Goal: Task Accomplishment & Management: Manage account settings

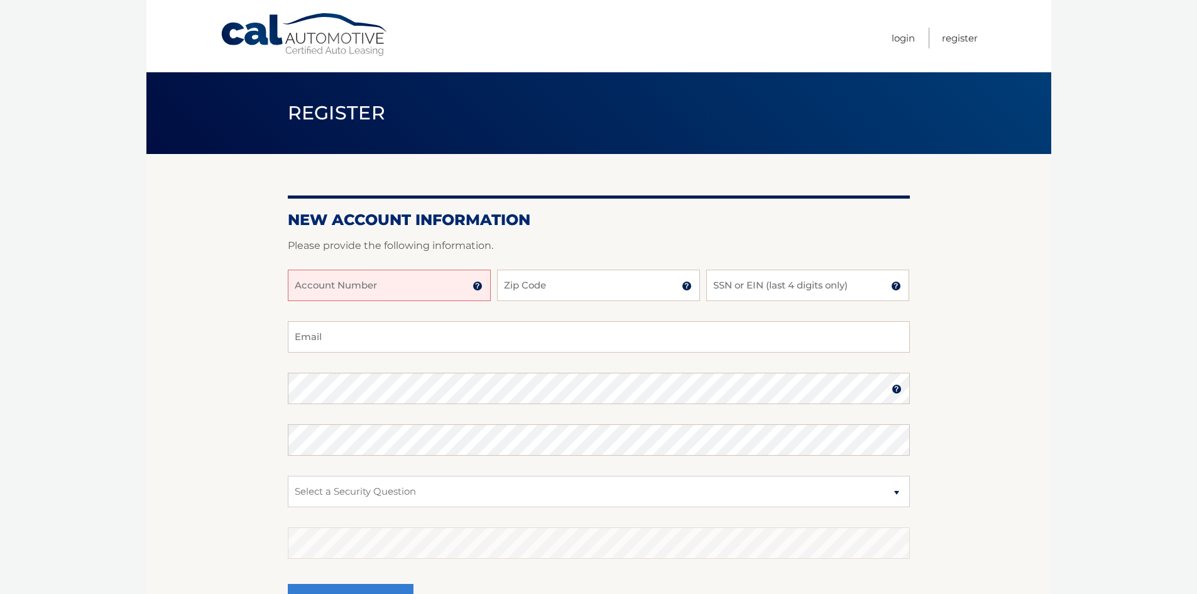
click at [419, 281] on input "Account Number" at bounding box center [389, 284] width 203 height 31
click at [898, 33] on link "Login" at bounding box center [902, 38] width 23 height 21
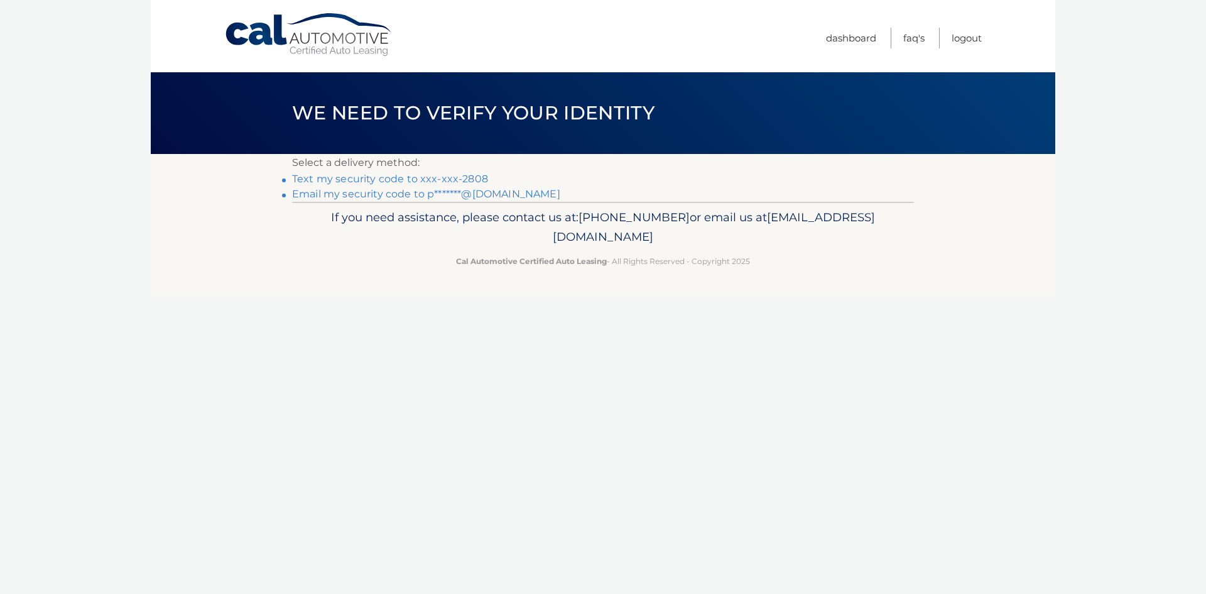
click at [408, 194] on link "Email my security code to p*******@[DOMAIN_NAME]" at bounding box center [426, 194] width 268 height 12
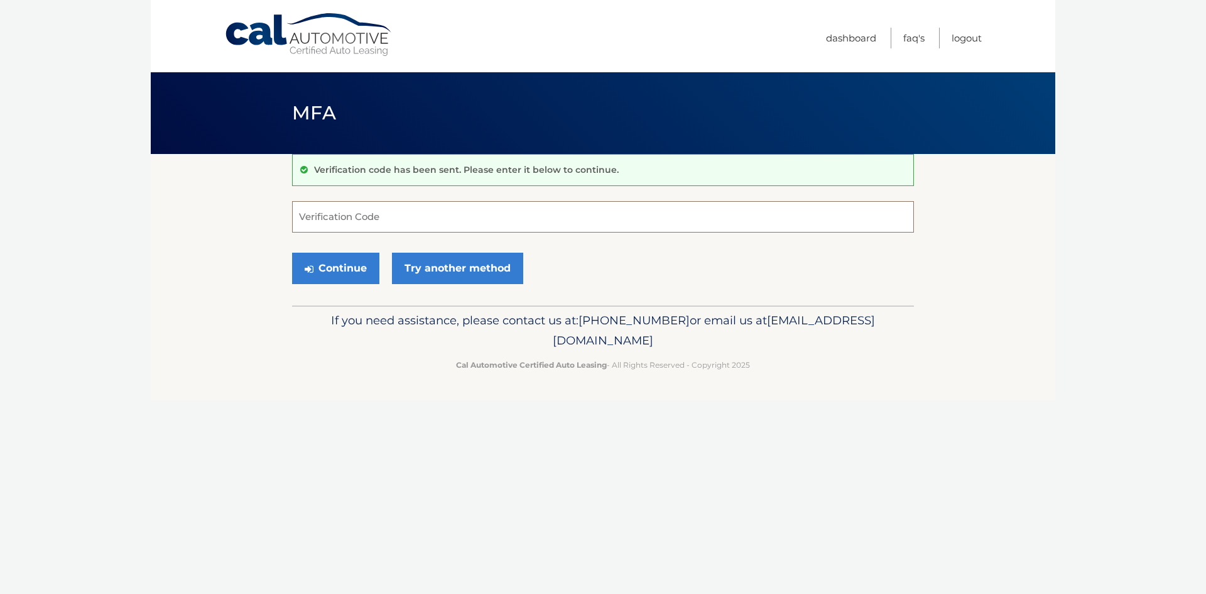
paste input "834362"
type input "834362"
click at [356, 270] on button "Continue" at bounding box center [335, 268] width 87 height 31
click at [374, 222] on input "834362" at bounding box center [603, 216] width 622 height 31
click at [478, 218] on input "834362" at bounding box center [603, 216] width 622 height 31
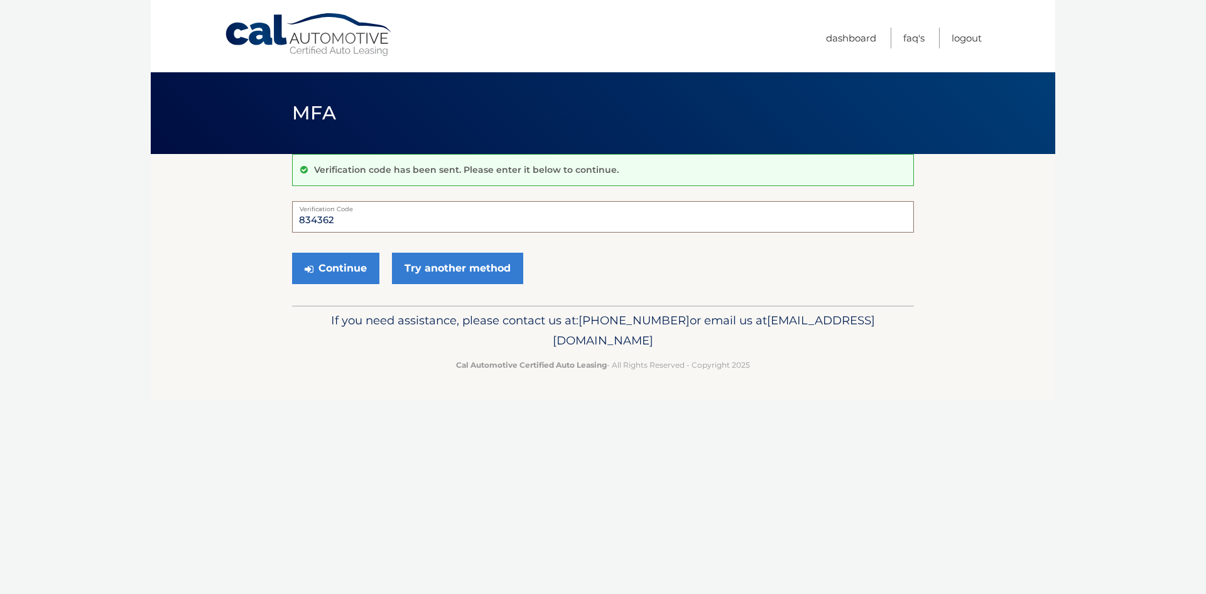
click at [478, 218] on input "834362" at bounding box center [603, 216] width 622 height 31
click at [334, 215] on input "Verification Code" at bounding box center [603, 216] width 622 height 31
paste input "834362"
type input "834362"
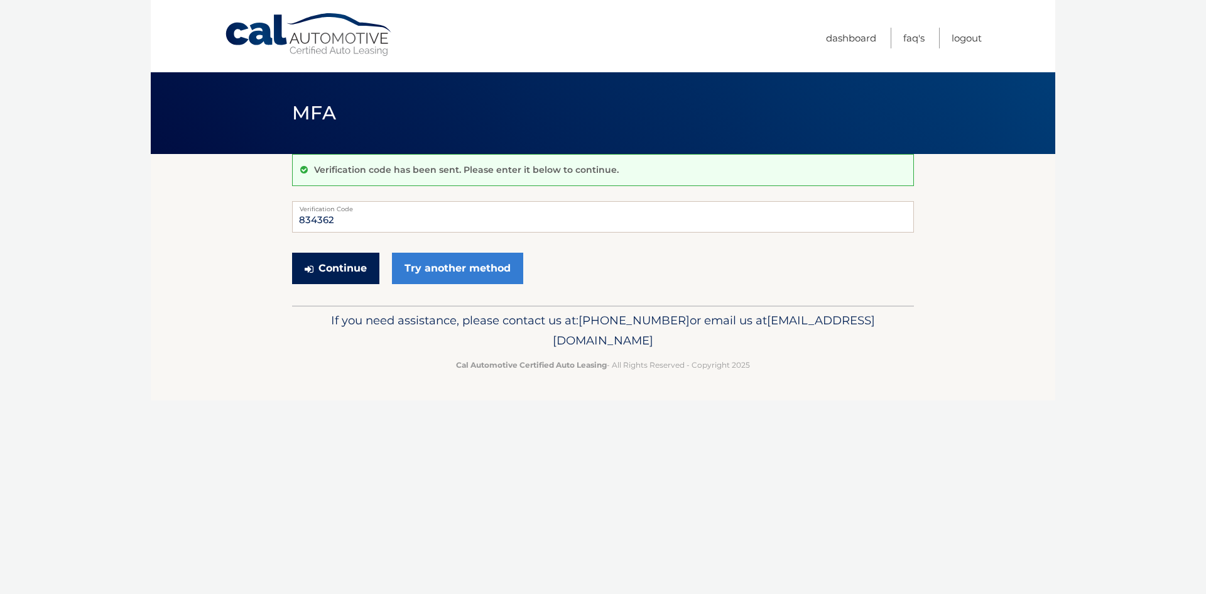
click at [364, 272] on button "Continue" at bounding box center [335, 268] width 87 height 31
click at [496, 177] on div "Verification code has been sent. Please enter it below to continue." at bounding box center [603, 170] width 622 height 32
click at [344, 222] on input "834362" at bounding box center [603, 216] width 622 height 31
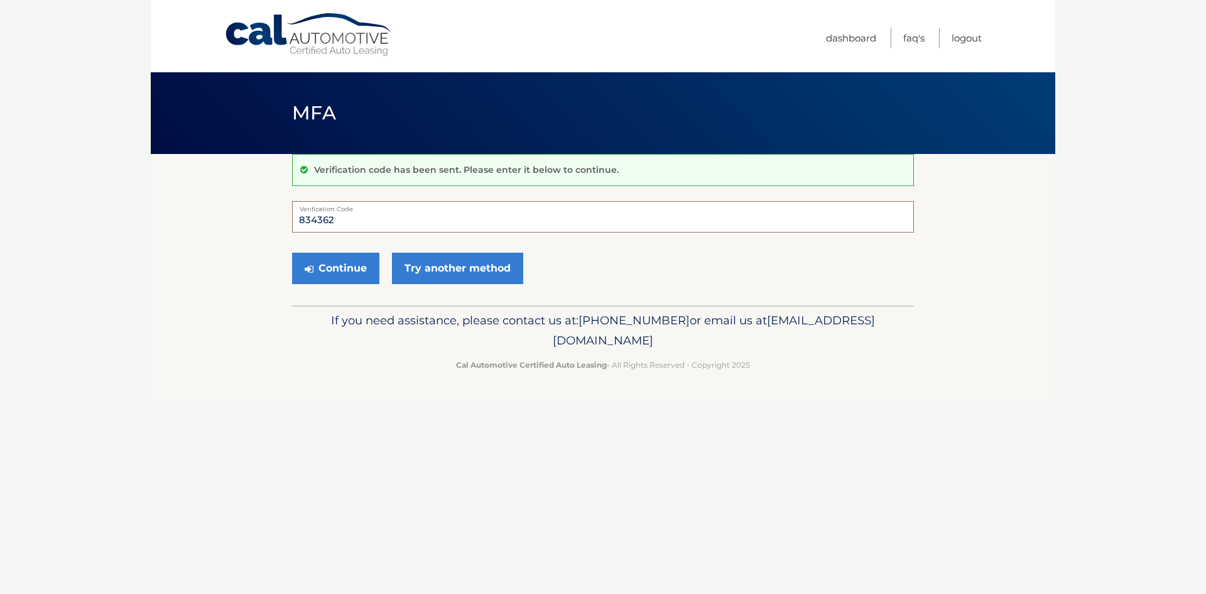
click at [353, 217] on input "834362" at bounding box center [603, 216] width 622 height 31
click at [354, 217] on input "834362" at bounding box center [603, 216] width 622 height 31
paste input "Your verification code to access CALAutomotive.com is 834362"
click at [328, 272] on button "Continue" at bounding box center [335, 268] width 87 height 31
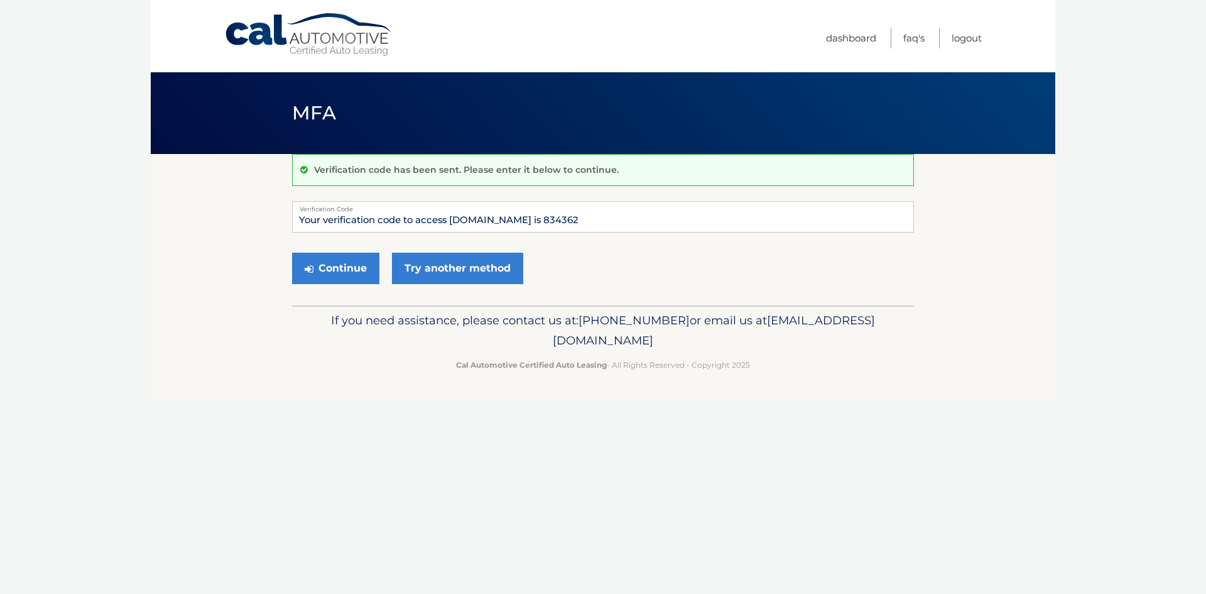
click at [539, 254] on div "Continue Try another method" at bounding box center [603, 268] width 622 height 43
click at [518, 212] on input "Your verification code to access CALAutomotive.com is 834362" at bounding box center [603, 216] width 622 height 31
click at [510, 221] on input "Your verification code to access CALAutomotive.com is 834362" at bounding box center [603, 216] width 622 height 31
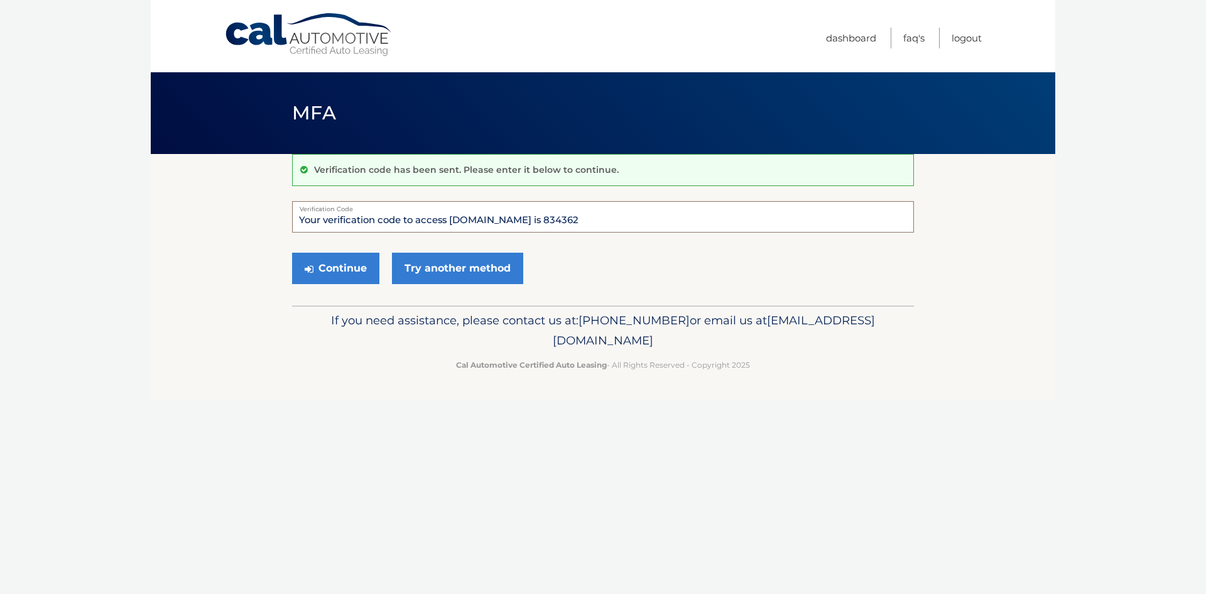
click at [510, 221] on input "Your verification code to access CALAutomotive.com is 834362" at bounding box center [603, 216] width 622 height 31
click at [347, 268] on button "Continue" at bounding box center [335, 268] width 87 height 31
drag, startPoint x: 538, startPoint y: 252, endPoint x: 546, endPoint y: 232, distance: 21.7
click at [538, 252] on div "Continue Try another method" at bounding box center [603, 268] width 622 height 43
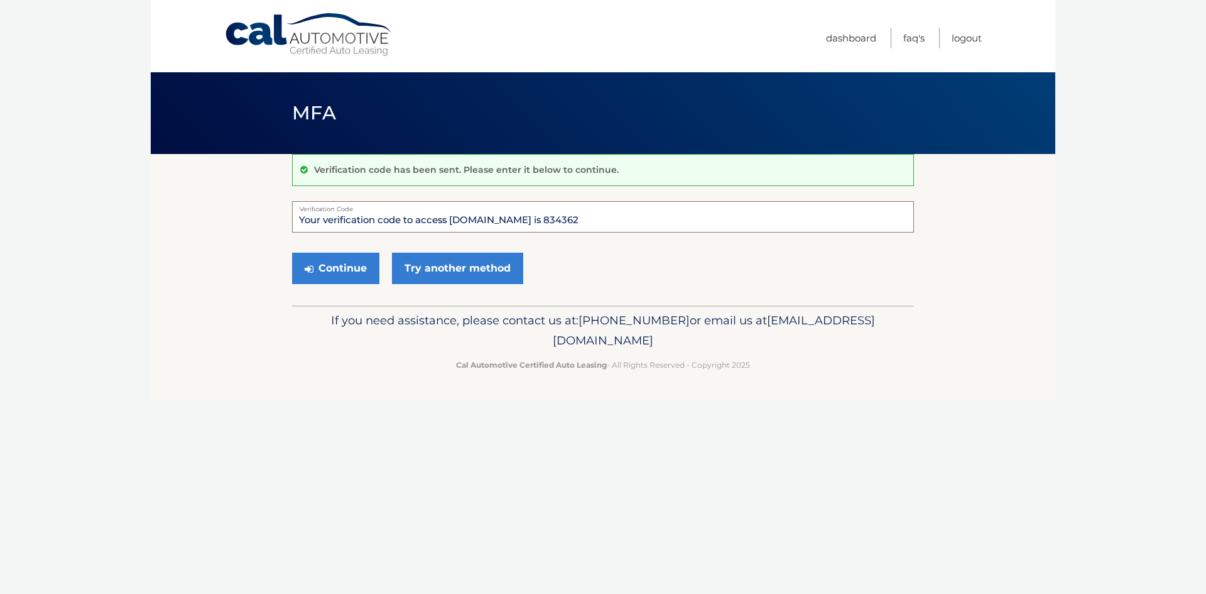
drag, startPoint x: 562, startPoint y: 220, endPoint x: 244, endPoint y: 198, distance: 319.2
click at [249, 200] on section "Verification code has been sent. Please enter it below to continue. Your verifi…" at bounding box center [603, 229] width 905 height 151
type input "834362"
click at [355, 267] on button "Continue" at bounding box center [335, 268] width 87 height 31
click at [532, 252] on div "Continue Try another method" at bounding box center [603, 268] width 622 height 43
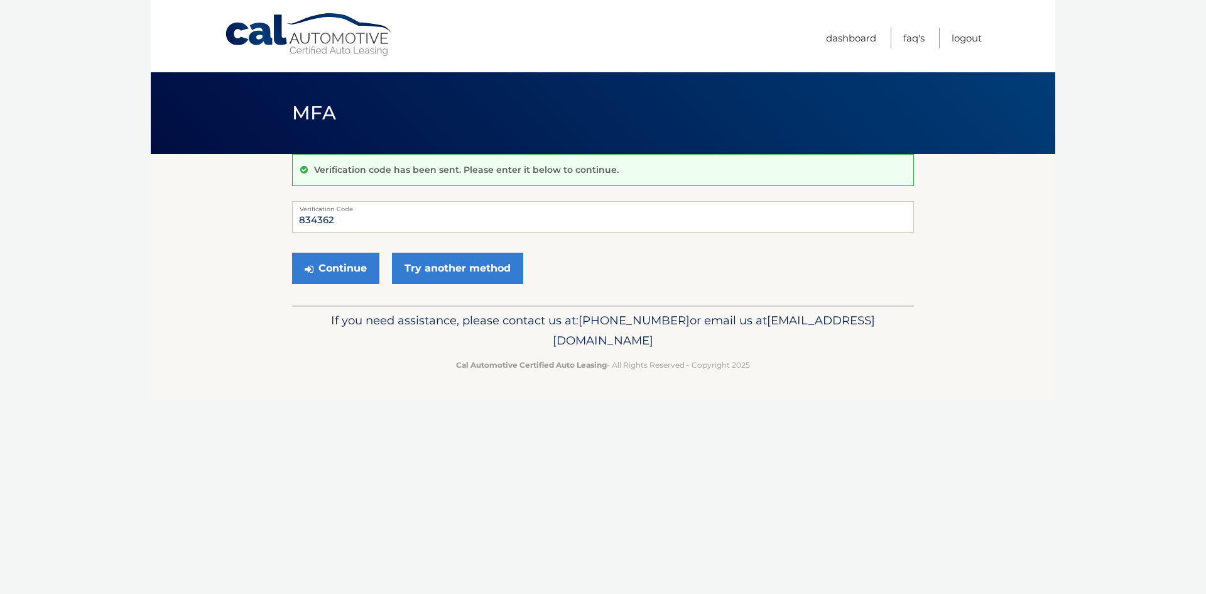
click at [531, 252] on div "Continue Try another method" at bounding box center [603, 268] width 622 height 43
click at [460, 266] on link "Try another method" at bounding box center [457, 268] width 131 height 31
